Goal: Transaction & Acquisition: Subscribe to service/newsletter

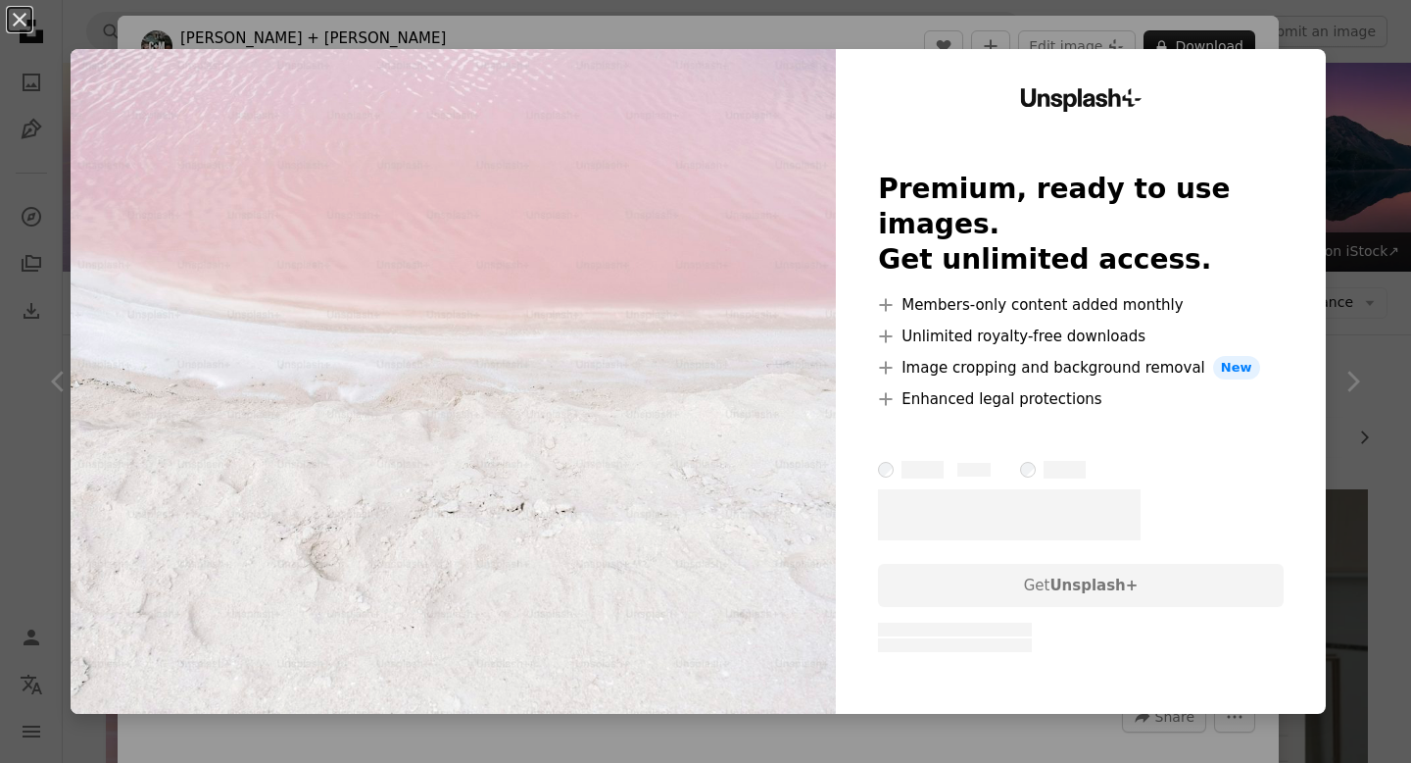
scroll to position [267, 0]
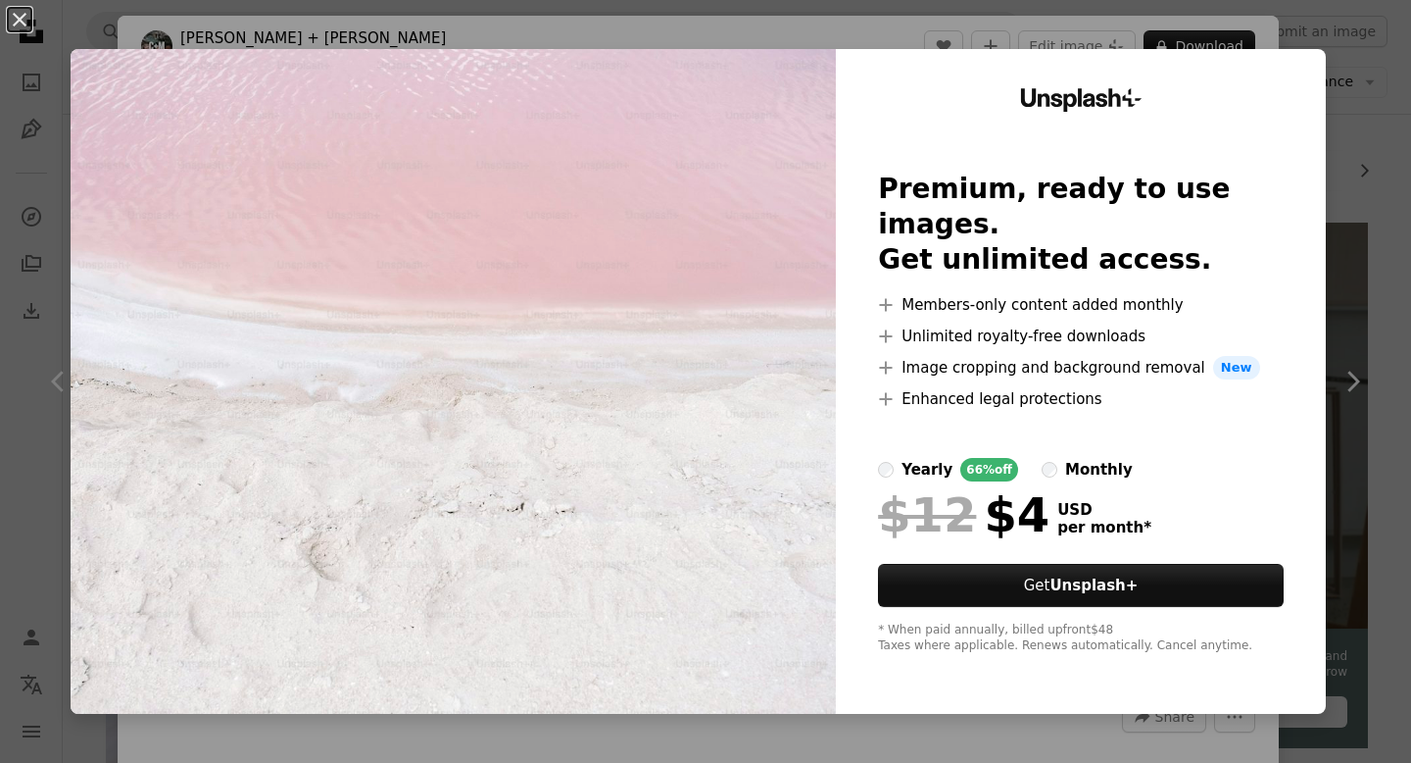
click at [814, 460] on img at bounding box center [453, 381] width 765 height 665
click at [814, 284] on img at bounding box center [453, 381] width 765 height 665
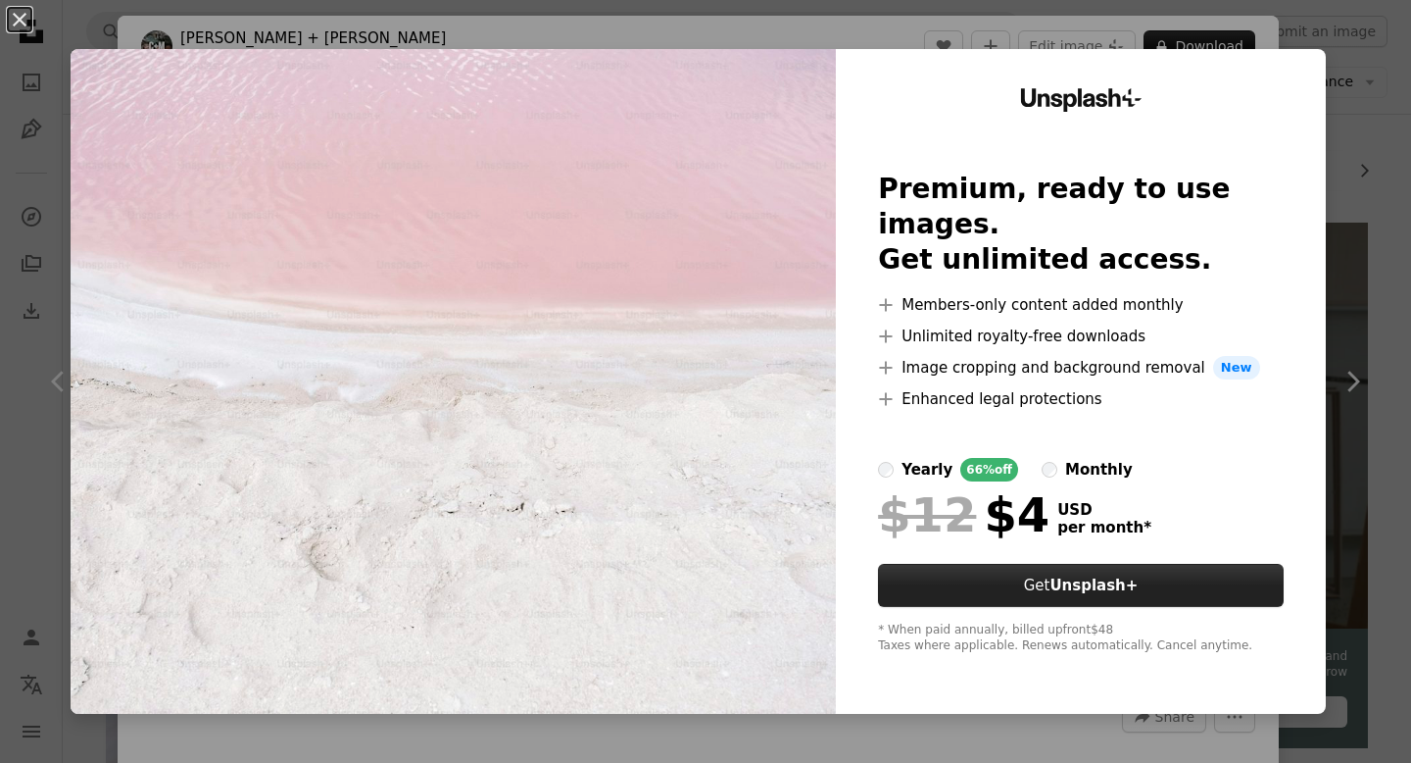
click at [1208, 568] on button "Get Unsplash+" at bounding box center [1081, 585] width 406 height 43
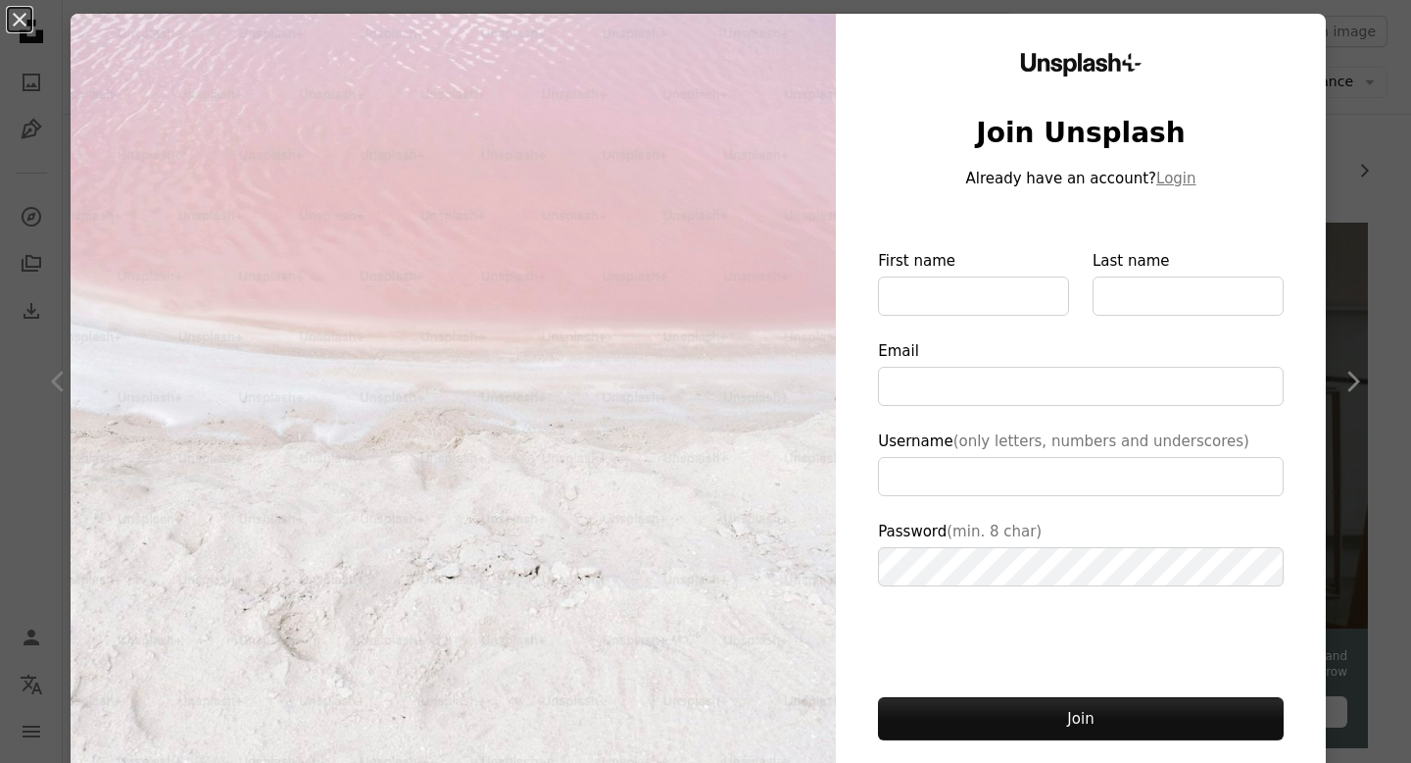
scroll to position [46, 0]
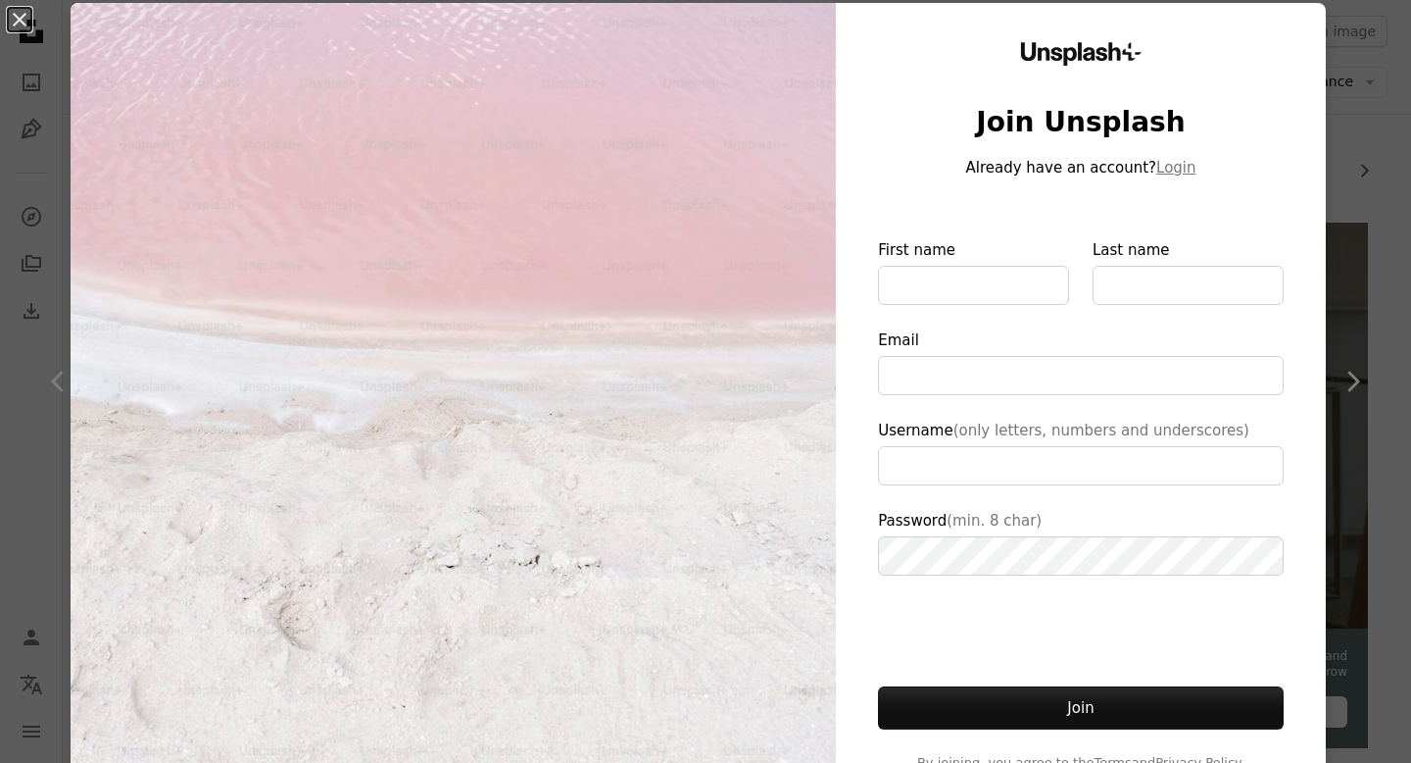
type input "**********"
click at [1358, 468] on div "An X shape Unsplash+ Join Unsplash Already have an account? Login First name La…" at bounding box center [705, 381] width 1411 height 763
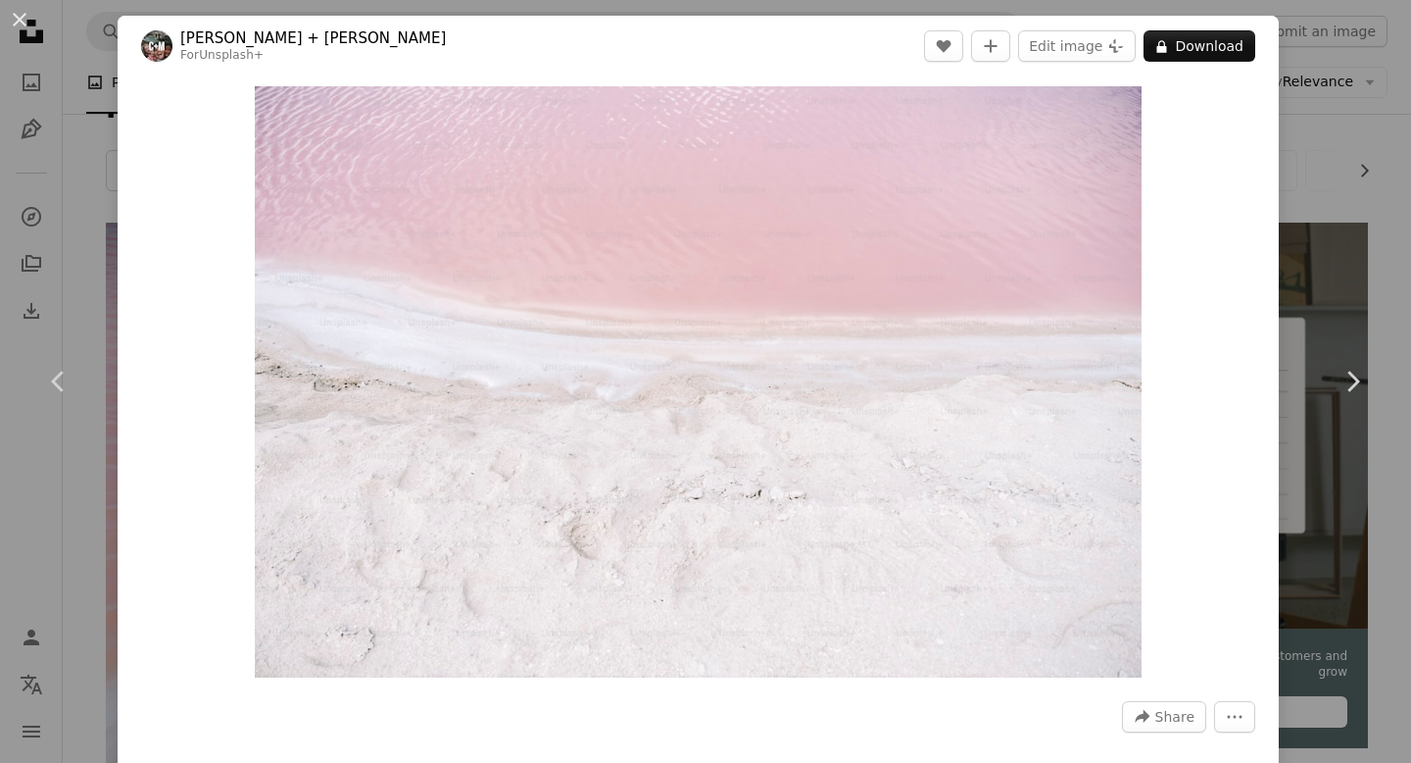
click at [1307, 216] on div "An X shape Chevron left Chevron right [PERSON_NAME] + [PERSON_NAME] For Unsplas…" at bounding box center [705, 381] width 1411 height 763
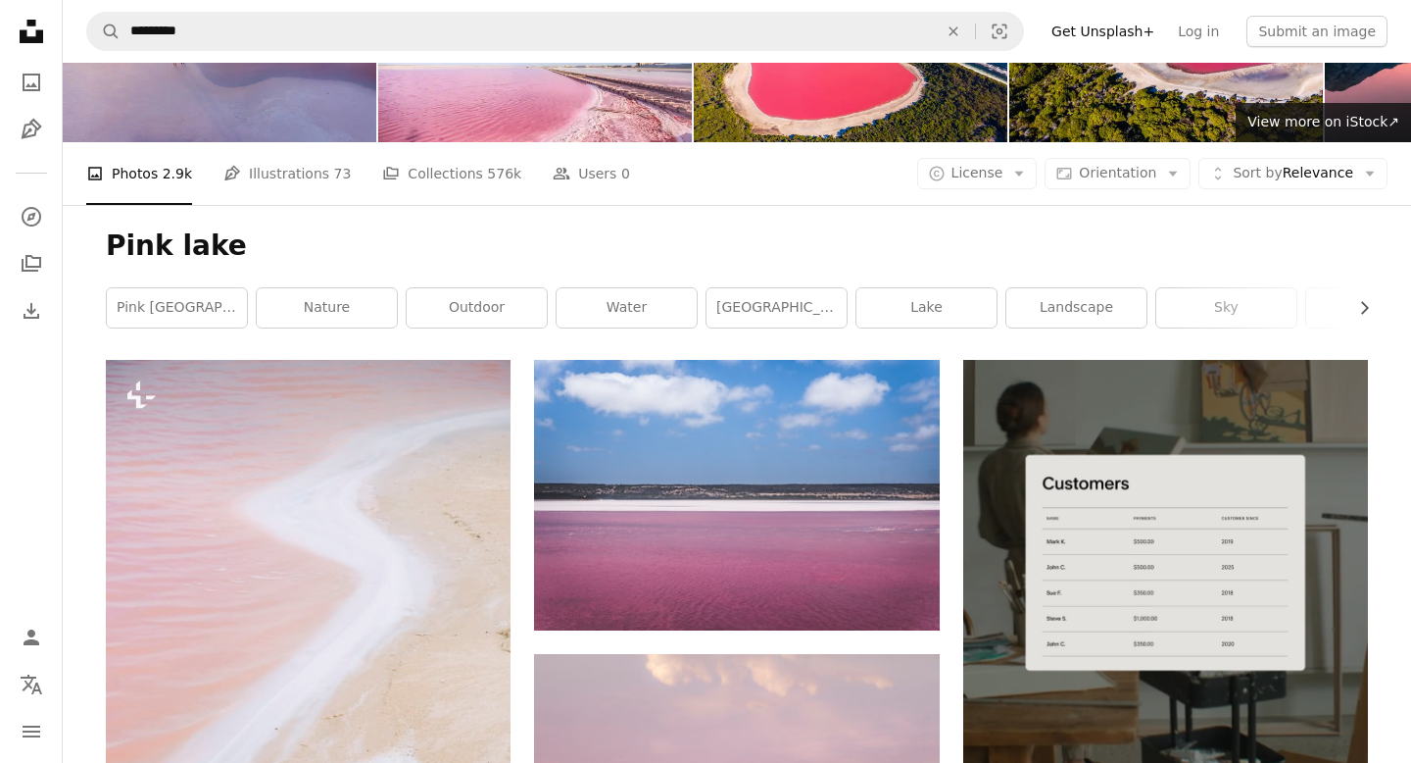
scroll to position [145, 0]
